Goal: Transaction & Acquisition: Subscribe to service/newsletter

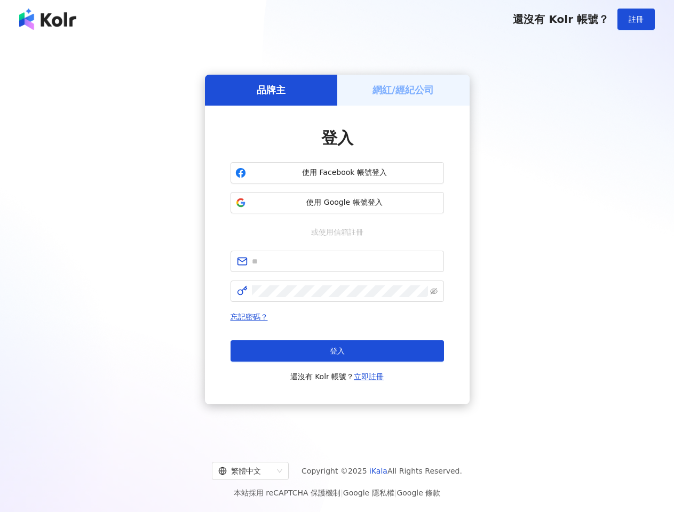
click at [636, 19] on span "註冊" at bounding box center [636, 19] width 15 height 9
click at [271, 90] on h5 "品牌主" at bounding box center [271, 89] width 29 height 13
click at [403, 90] on h5 "網紅/經紀公司" at bounding box center [402, 89] width 61 height 13
click at [337, 173] on span "使用 Facebook 帳號登入" at bounding box center [344, 173] width 189 height 11
click at [337, 203] on span "使用 Google 帳號登入" at bounding box center [344, 202] width 189 height 11
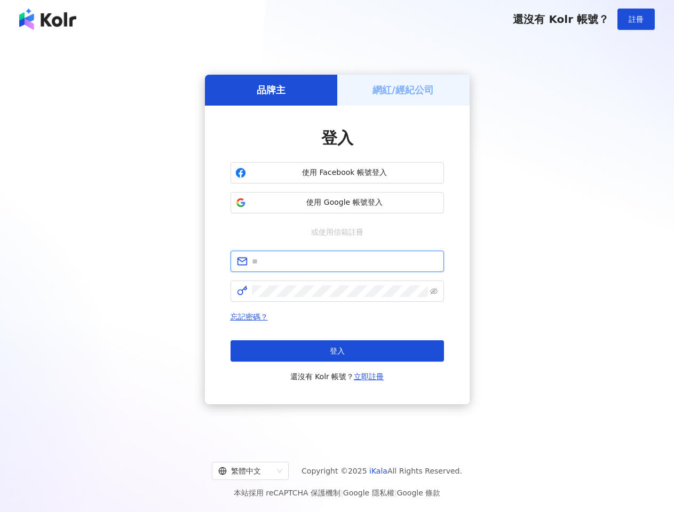
click at [337, 261] on input "text" at bounding box center [345, 262] width 186 height 12
click at [434, 291] on icon "eye-invisible" at bounding box center [433, 291] width 7 height 7
click at [337, 351] on span "登入" at bounding box center [337, 351] width 15 height 9
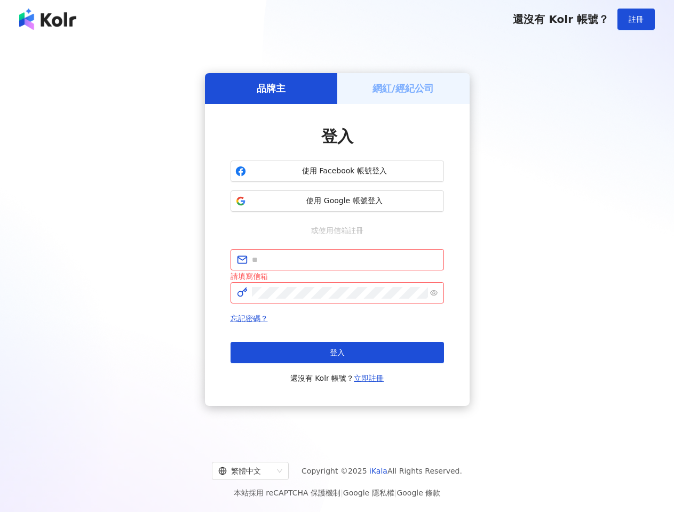
click at [259, 471] on div "繁體中文" at bounding box center [245, 471] width 54 height 17
